Goal: Find contact information: Find contact information

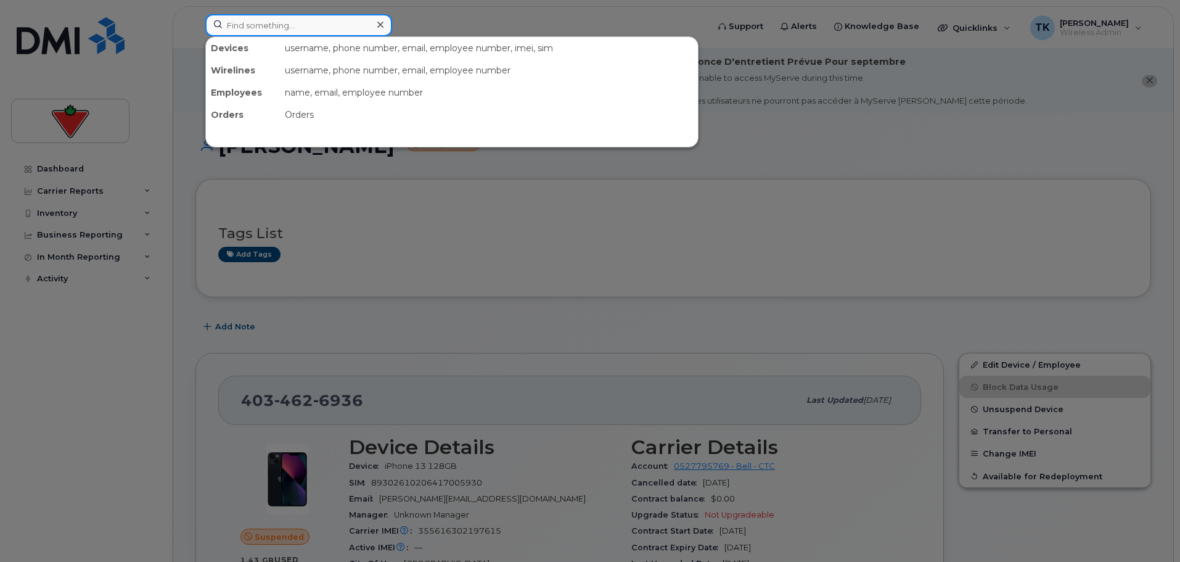
click at [292, 22] on input at bounding box center [298, 25] width 187 height 22
paste input "[PERSON_NAME]"
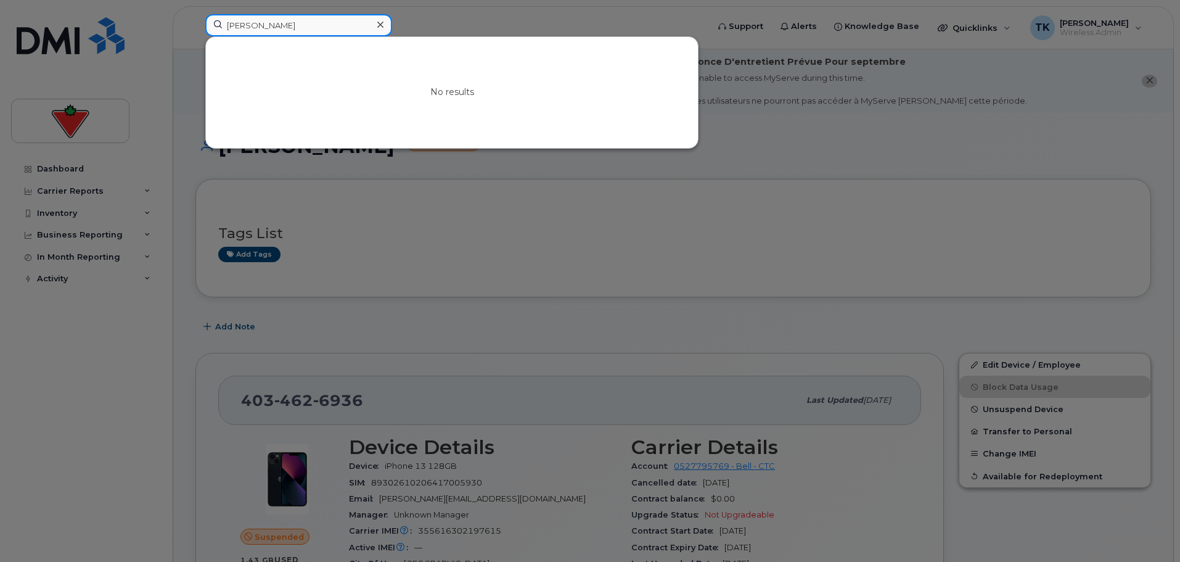
paste input "[PERSON_NAME]"
drag, startPoint x: 306, startPoint y: 23, endPoint x: 149, endPoint y: 31, distance: 158.0
click at [195, 31] on div "Will [PERSON_NAME] No results" at bounding box center [452, 27] width 514 height 27
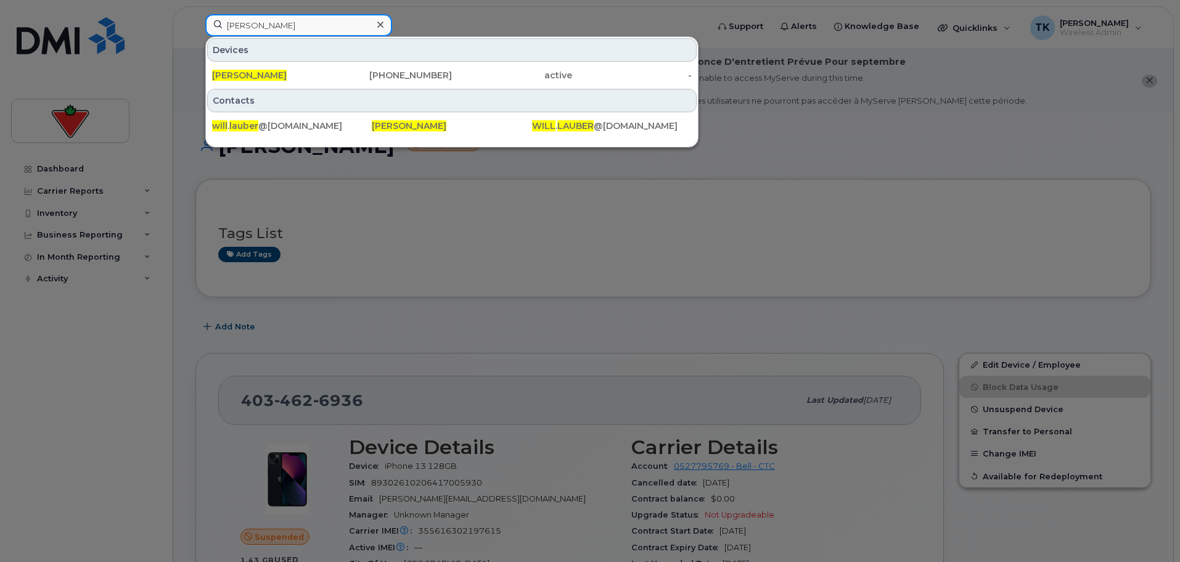
click at [270, 34] on input "[PERSON_NAME]" at bounding box center [298, 25] width 187 height 22
drag, startPoint x: 294, startPoint y: 24, endPoint x: 105, endPoint y: 22, distance: 188.7
click at [195, 22] on div "[PERSON_NAME] Devices [PERSON_NAME] [PHONE_NUMBER] active - Contacts will . [PE…" at bounding box center [452, 27] width 514 height 27
paste input "[PERSON_NAME]"
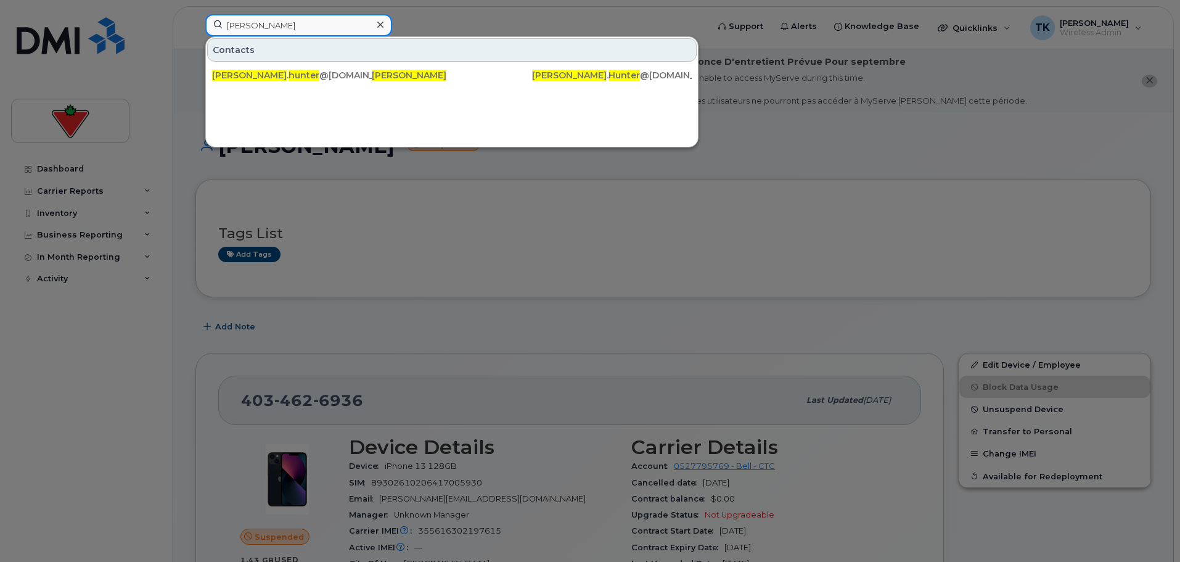
drag, startPoint x: 306, startPoint y: 27, endPoint x: 110, endPoint y: 27, distance: 196.1
click at [195, 27] on div "[PERSON_NAME] Contacts [PERSON_NAME] . [PERSON_NAME] @[DOMAIN_NAME] [PERSON_NAM…" at bounding box center [452, 27] width 514 height 27
paste input "[PERSON_NAME]"
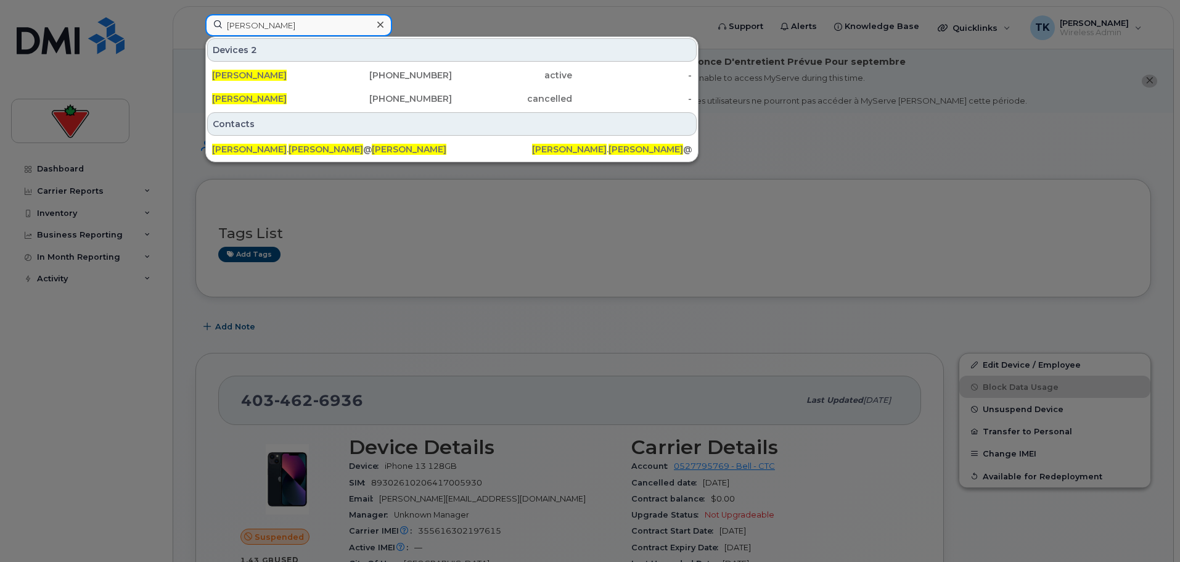
drag, startPoint x: 311, startPoint y: 25, endPoint x: 81, endPoint y: 25, distance: 229.4
click at [195, 25] on div "[PERSON_NAME] Devices 2 [PERSON_NAME] [PHONE_NUMBER] active - [PERSON_NAME] [PH…" at bounding box center [452, 27] width 514 height 27
paste input "[PERSON_NAME]"
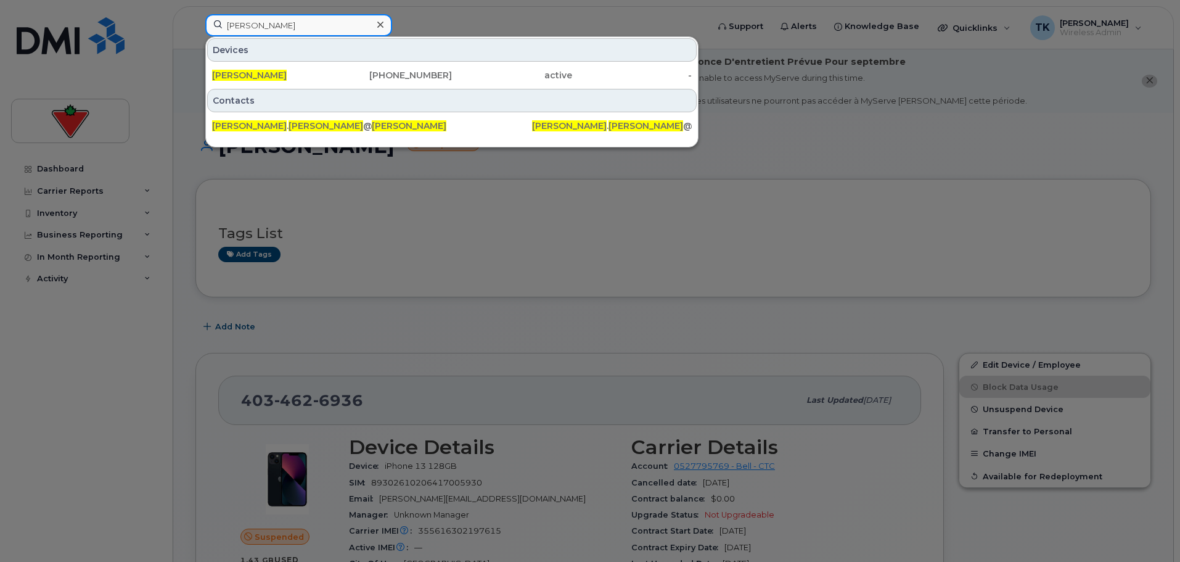
drag, startPoint x: 314, startPoint y: 25, endPoint x: 112, endPoint y: -1, distance: 204.5
paste input "[PERSON_NAME]"
drag, startPoint x: 307, startPoint y: 22, endPoint x: 191, endPoint y: 14, distance: 116.2
click at [195, 14] on div "[PERSON_NAME] [PERSON_NAME] [PHONE_NUMBER] active - Contacts [PERSON_NAME] . [P…" at bounding box center [452, 27] width 514 height 27
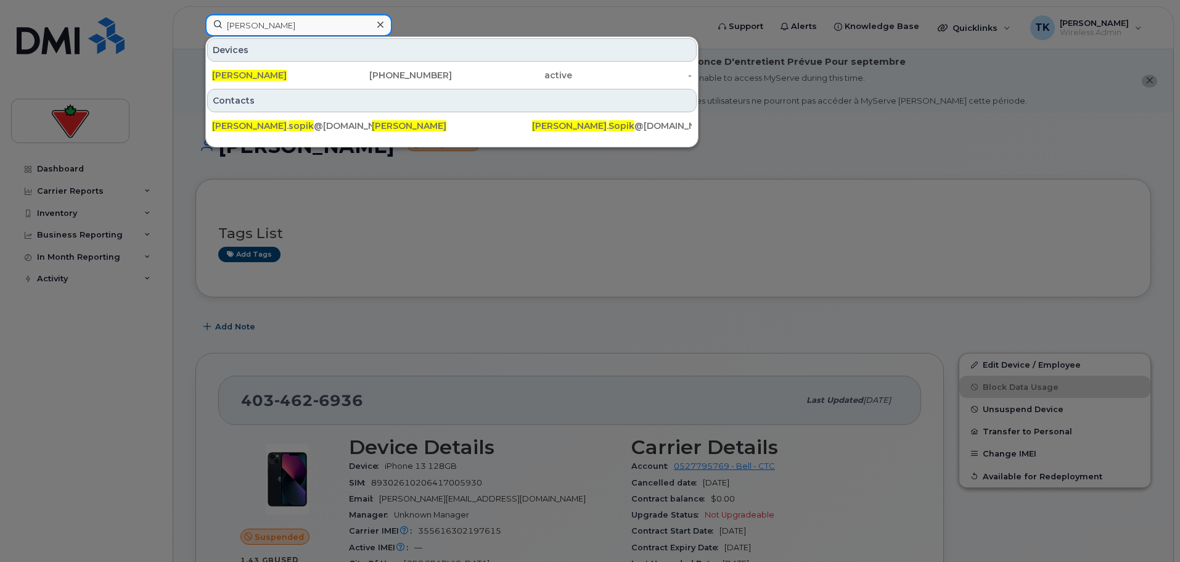
paste input "[PERSON_NAME]"
drag, startPoint x: 300, startPoint y: 26, endPoint x: 60, endPoint y: 3, distance: 241.5
click at [195, 14] on div "[PERSON_NAME] Devices [PERSON_NAME] [PHONE_NUMBER] active - Contacts [PERSON_NA…" at bounding box center [452, 27] width 514 height 27
paste input "[PERSON_NAME]"
drag, startPoint x: 307, startPoint y: 30, endPoint x: 171, endPoint y: 29, distance: 135.6
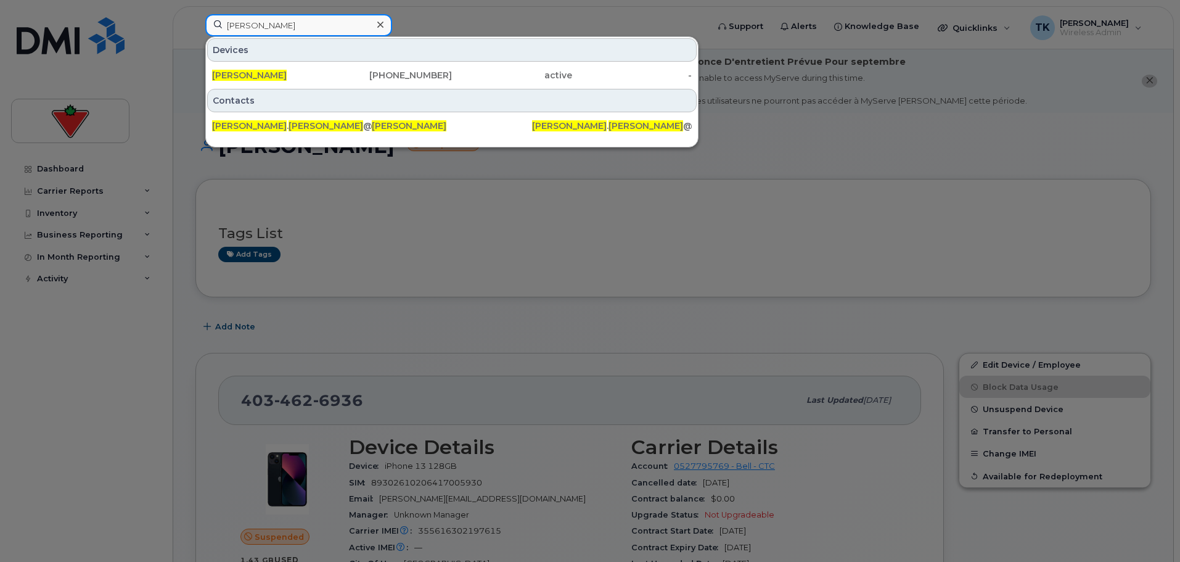
click at [195, 29] on div "[PERSON_NAME] Devices [PERSON_NAME] [PHONE_NUMBER] active - Contacts [PERSON_NA…" at bounding box center [452, 27] width 514 height 27
paste input "[PERSON_NAME]"
drag, startPoint x: 298, startPoint y: 26, endPoint x: 199, endPoint y: 27, distance: 99.3
click at [199, 27] on div "[PERSON_NAME] Devices [PERSON_NAME] [PHONE_NUMBER] active - Contacts rob . [PER…" at bounding box center [452, 27] width 514 height 27
paste input "[PERSON_NAME]"
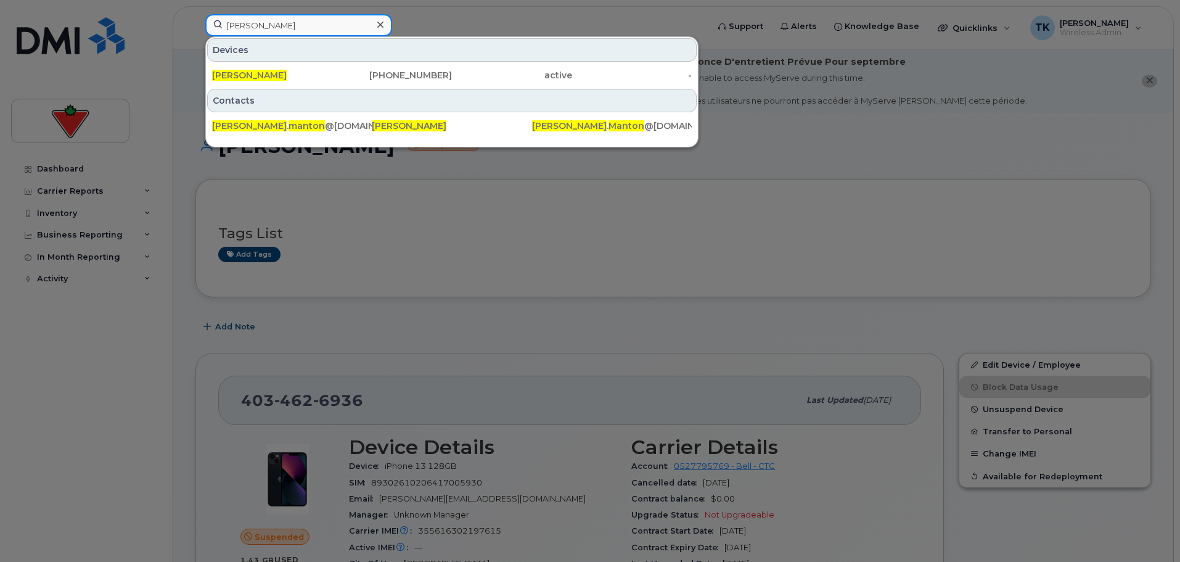
drag, startPoint x: 284, startPoint y: 30, endPoint x: 166, endPoint y: 25, distance: 118.5
click at [195, 26] on div "[PERSON_NAME] [PERSON_NAME] [PHONE_NUMBER] active - Contacts [PERSON_NAME] . [P…" at bounding box center [452, 27] width 514 height 27
paste input "[PERSON_NAME]"
drag, startPoint x: 274, startPoint y: 15, endPoint x: 192, endPoint y: 15, distance: 82.0
click at [195, 15] on div "[DATE][PERSON_NAME] Devices [DATE][PERSON_NAME] [PHONE_NUMBER] active - Contact…" at bounding box center [452, 27] width 514 height 27
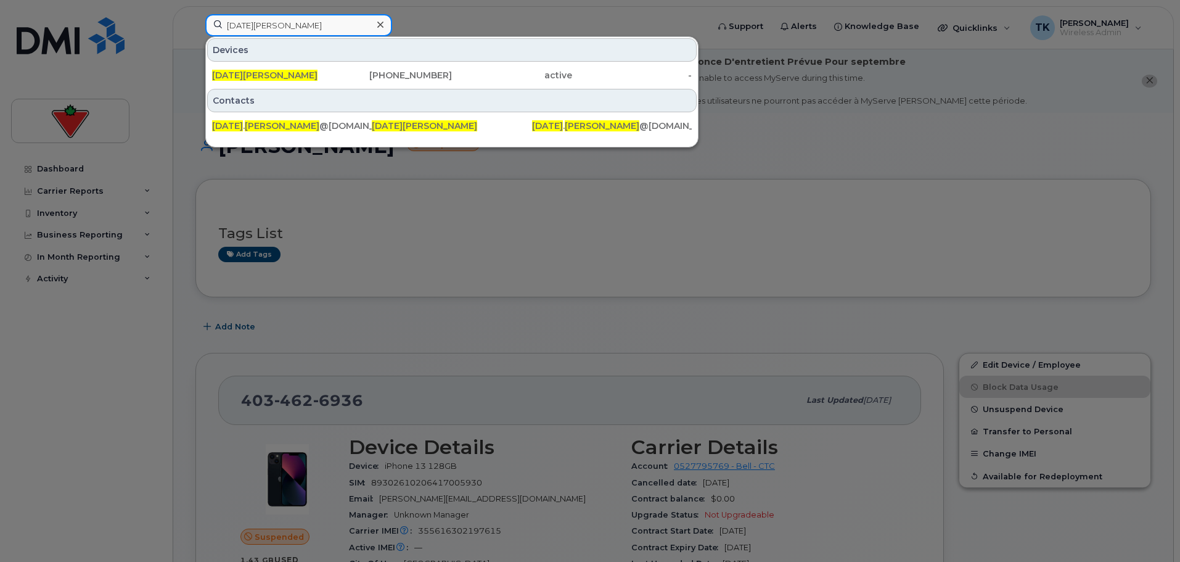
paste input "[PERSON_NAME]"
drag, startPoint x: 285, startPoint y: 20, endPoint x: 125, endPoint y: 23, distance: 160.3
click at [195, 23] on div "[PERSON_NAME] Devices [PERSON_NAME] [PHONE_NUMBER] suspended - Contacts [PERSON…" at bounding box center [452, 27] width 514 height 27
paste input "atty Hu"
drag, startPoint x: 286, startPoint y: 23, endPoint x: 104, endPoint y: 26, distance: 182.5
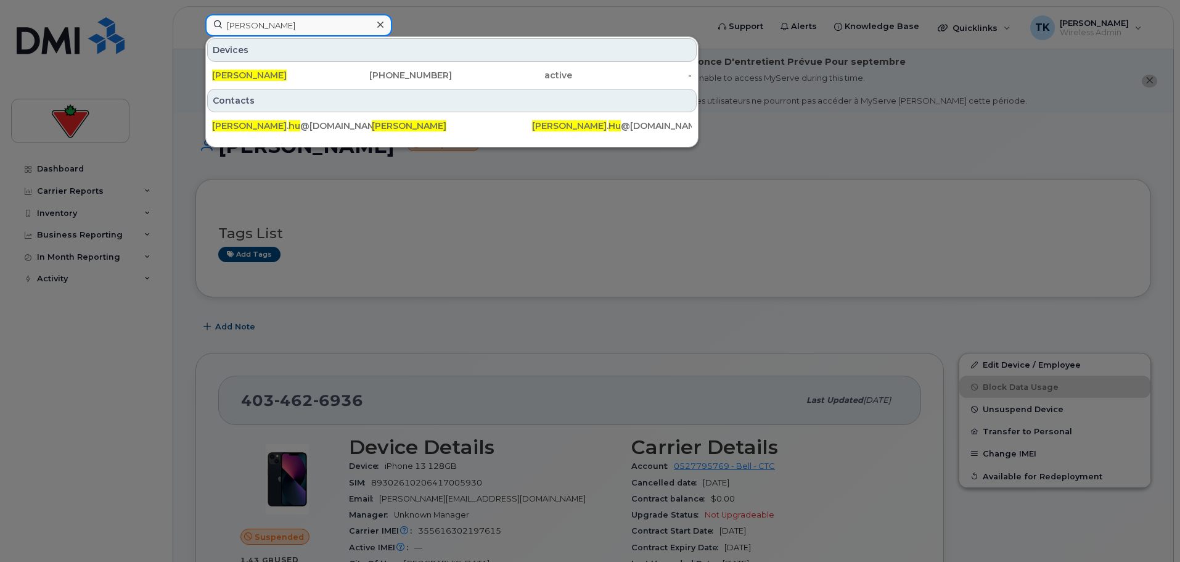
click at [195, 26] on div "[PERSON_NAME] Devices [PERSON_NAME] [PHONE_NUMBER] active - Contacts [PERSON_NA…" at bounding box center [452, 27] width 514 height 27
paste input "m [PERSON_NAME]"
paste input "[PERSON_NAME]"
drag, startPoint x: 258, startPoint y: 25, endPoint x: 121, endPoint y: 9, distance: 137.9
click at [195, 14] on div "[PERSON_NAME] Devices [PERSON_NAME] [PHONE_NUMBER] suspended - Contacts [PERSON…" at bounding box center [452, 27] width 514 height 27
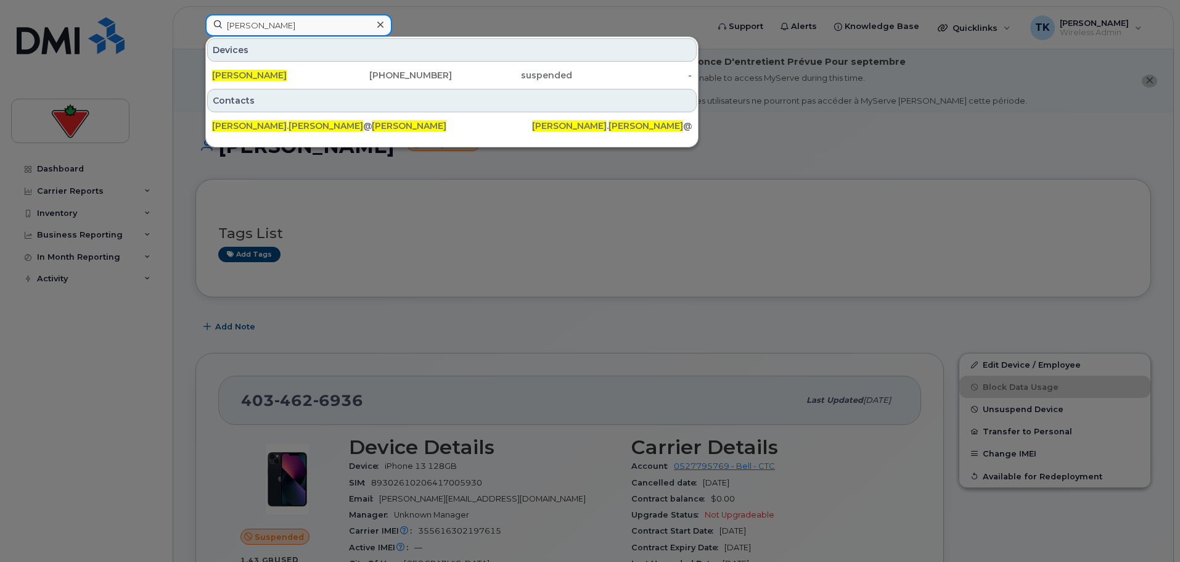
paste input "[PERSON_NAME]"
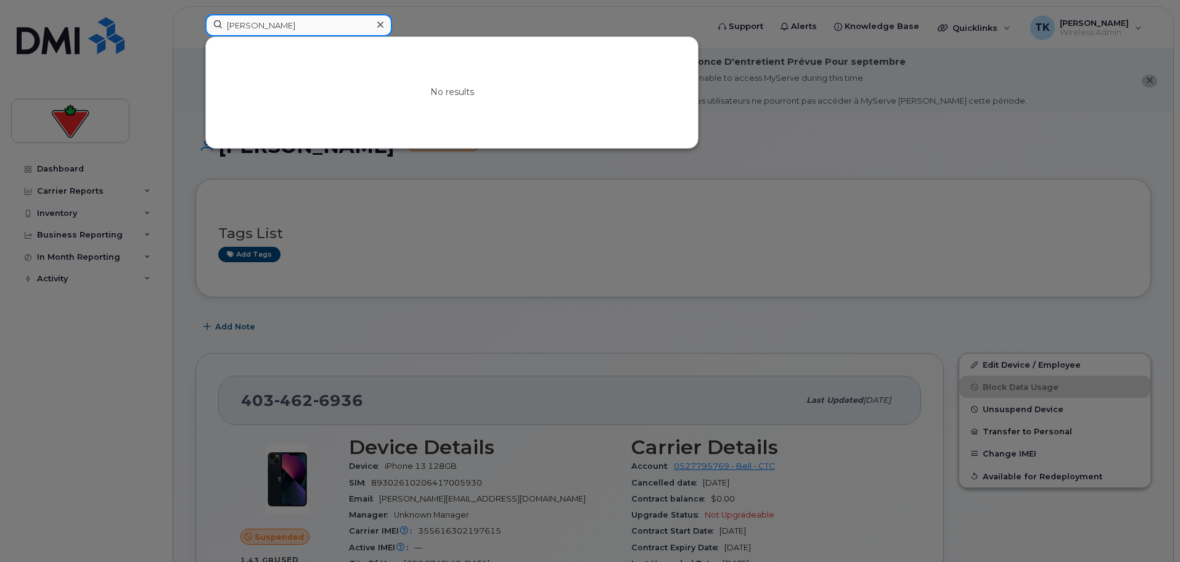
type input "[PERSON_NAME]"
